Goal: Information Seeking & Learning: Learn about a topic

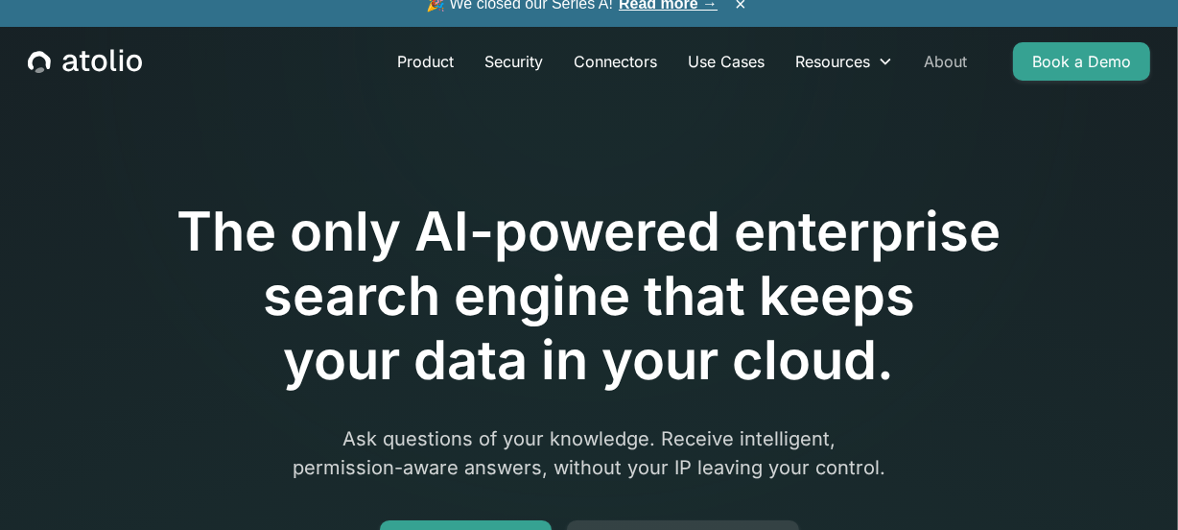
click at [939, 56] on link "About" at bounding box center [946, 61] width 74 height 38
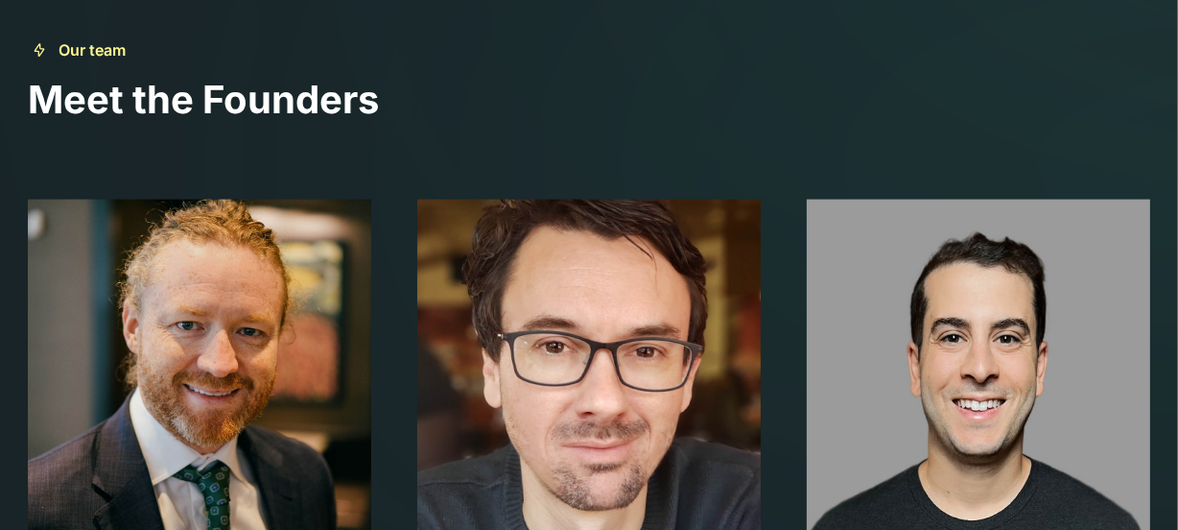
scroll to position [2180, 0]
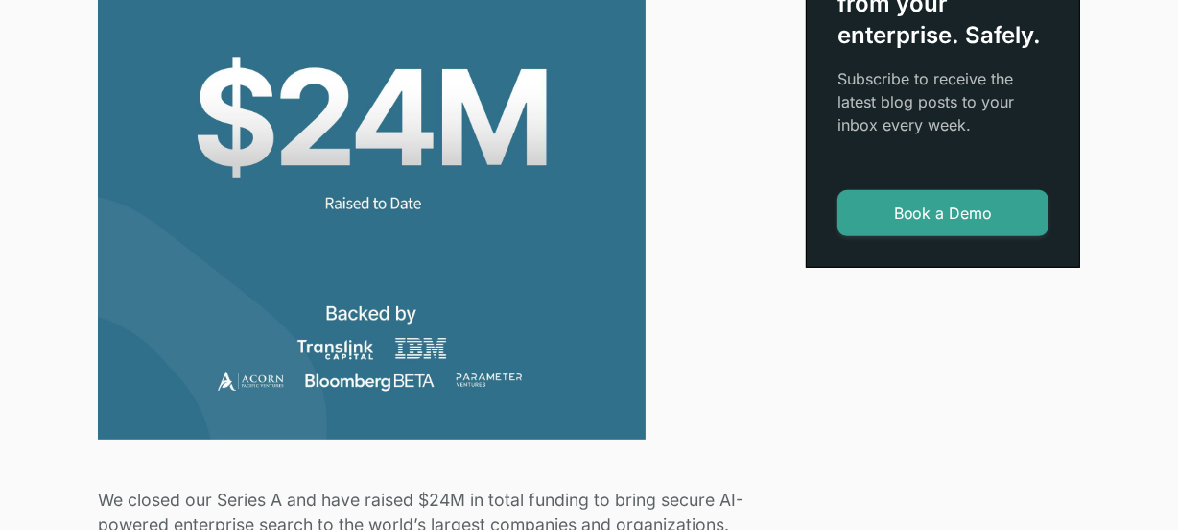
scroll to position [1046, 0]
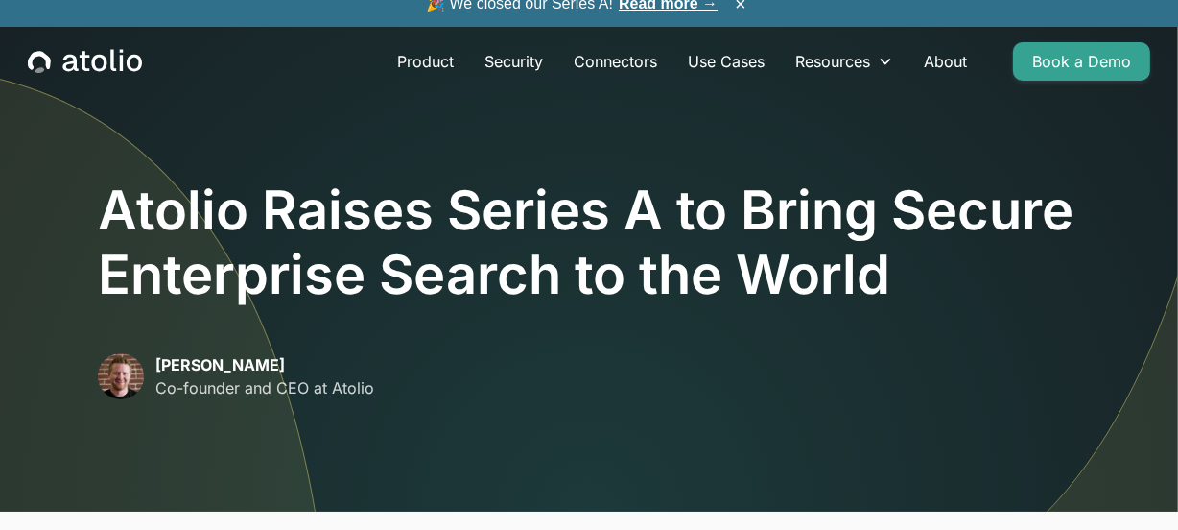
scroll to position [0, 0]
click at [145, 220] on h1 "Atolio Raises Series A to Bring Secure Enterprise Search to the World" at bounding box center [589, 242] width 982 height 129
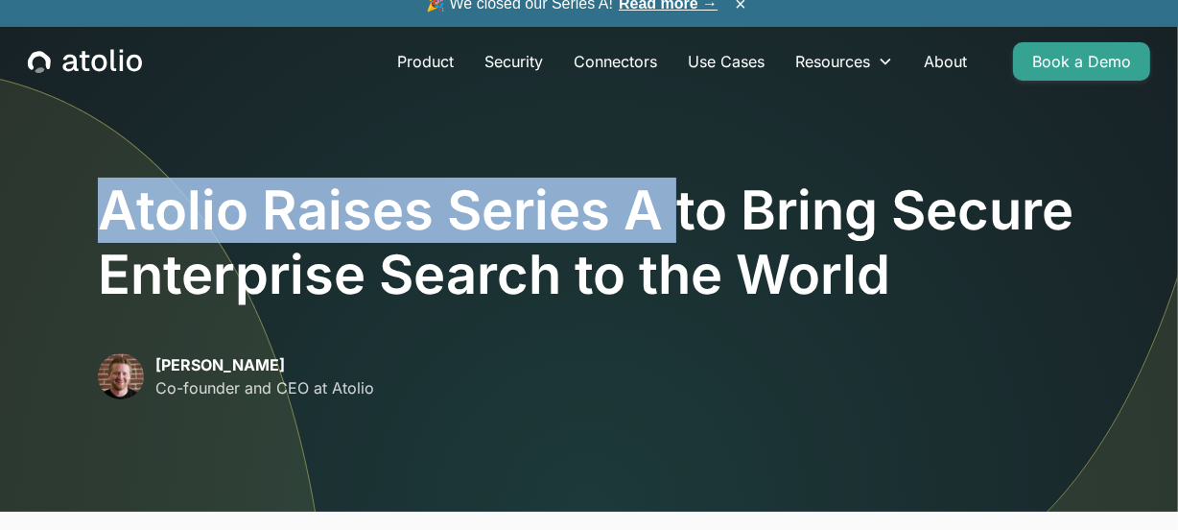
drag, startPoint x: 145, startPoint y: 220, endPoint x: 644, endPoint y: 210, distance: 499.0
click at [644, 210] on h1 "Atolio Raises Series A to Bring Secure Enterprise Search to the World" at bounding box center [589, 242] width 982 height 129
copy h1 "Atolio Raises Series A"
